Goal: Register for event/course

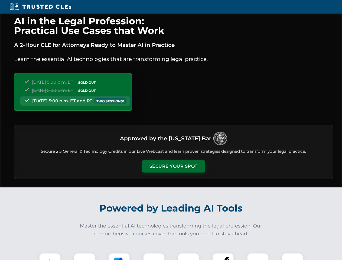
click at [174, 166] on button "Secure Your Spot" at bounding box center [173, 166] width 63 height 12
click at [50, 257] on img at bounding box center [50, 264] width 16 height 16
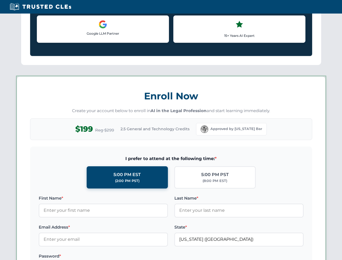
click at [119, 257] on label "Password *" at bounding box center [103, 256] width 129 height 7
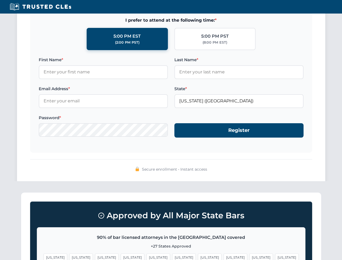
click at [250, 257] on span "[US_STATE]" at bounding box center [262, 258] width 24 height 8
